Goal: Answer question/provide support

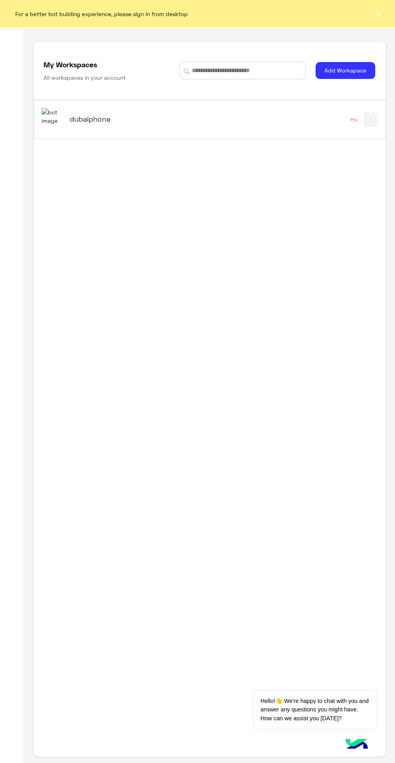
click at [379, 14] on button "×" at bounding box center [379, 14] width 8 height 8
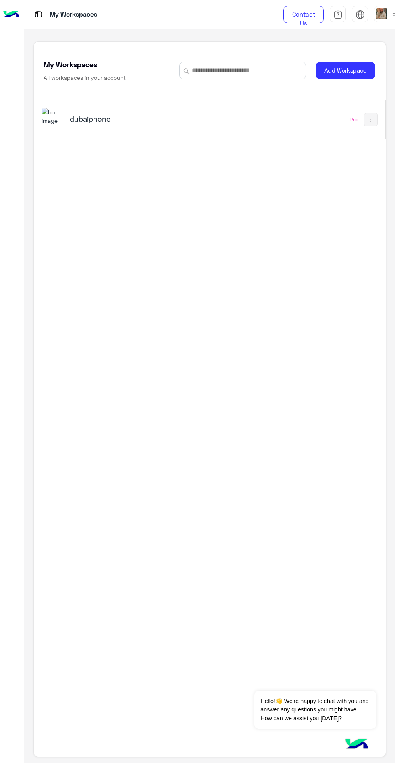
click at [102, 124] on h5 "dubaiphone" at bounding box center [130, 119] width 121 height 10
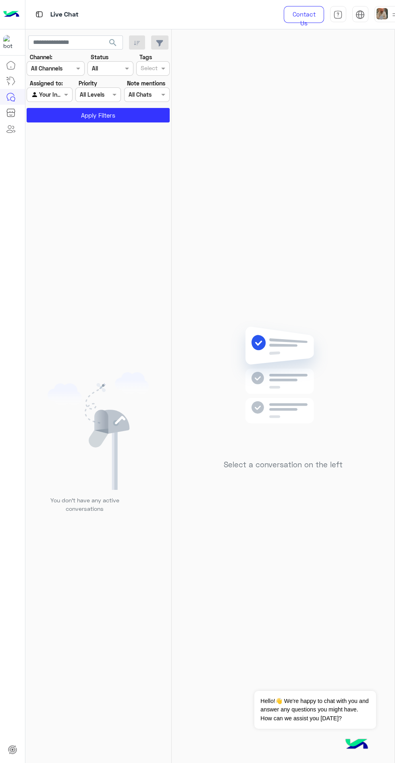
click at [45, 94] on input "text" at bounding box center [40, 95] width 19 height 8
click at [26, 166] on div "You don’t have any active conversations" at bounding box center [98, 445] width 146 height 641
click at [49, 96] on input "text" at bounding box center [40, 95] width 19 height 8
click at [35, 111] on img "Options list" at bounding box center [35, 112] width 8 height 8
click at [62, 117] on button "Apply Filters" at bounding box center [98, 115] width 143 height 15
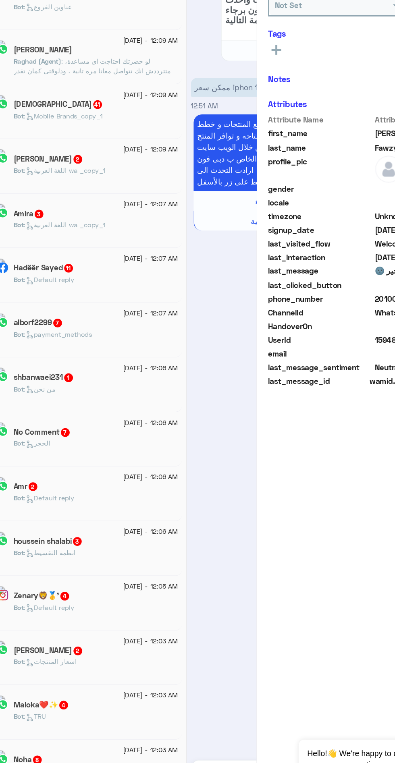
scroll to position [4, 0]
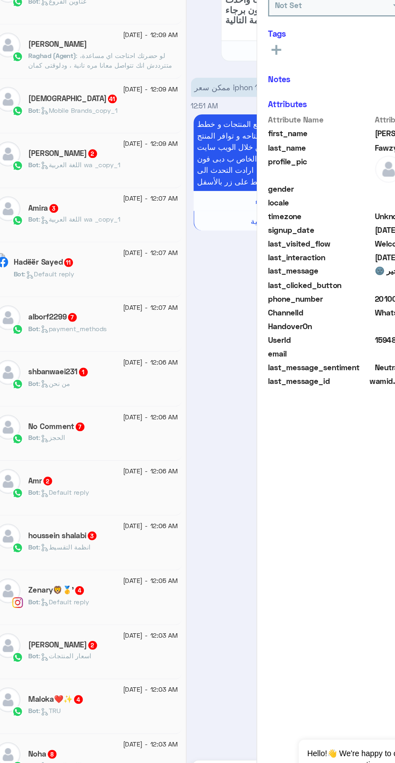
click at [53, 188] on div at bounding box center [49, 187] width 10 height 9
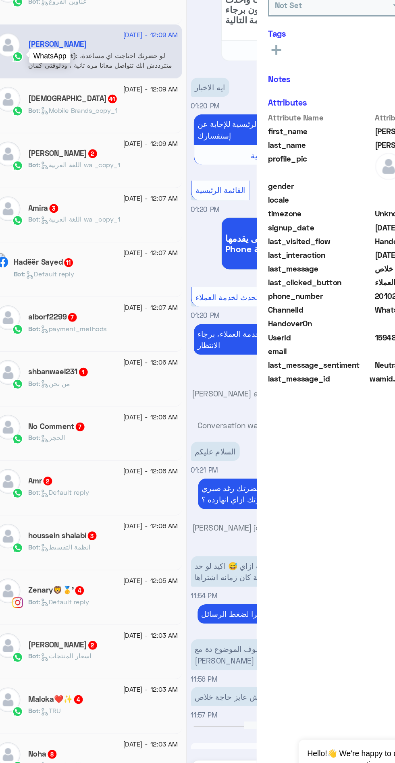
click at [82, 195] on span ": لو حضرتك احتاجت اي مساعدة، متترددش انك تتواصل معانا مره تانية ، ودلوقتى كمان …" at bounding box center [111, 213] width 110 height 57
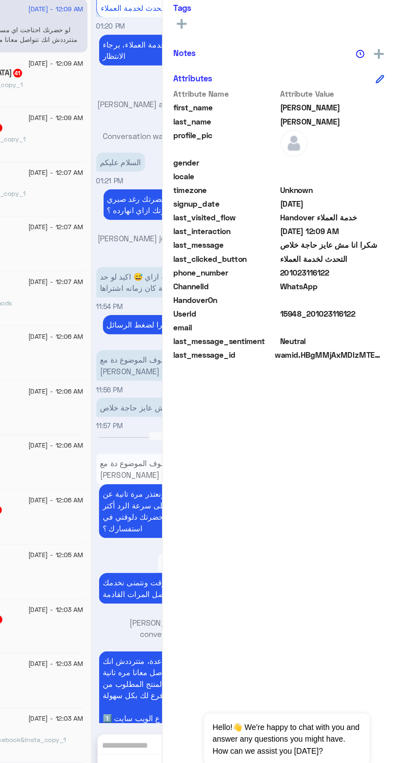
click at [333, 525] on div "[PERSON_NAME] Unknown Subscription Date : [DATE] Priority Not Set Tags See All …" at bounding box center [309, 394] width 171 height 731
